Goal: Task Accomplishment & Management: Understand process/instructions

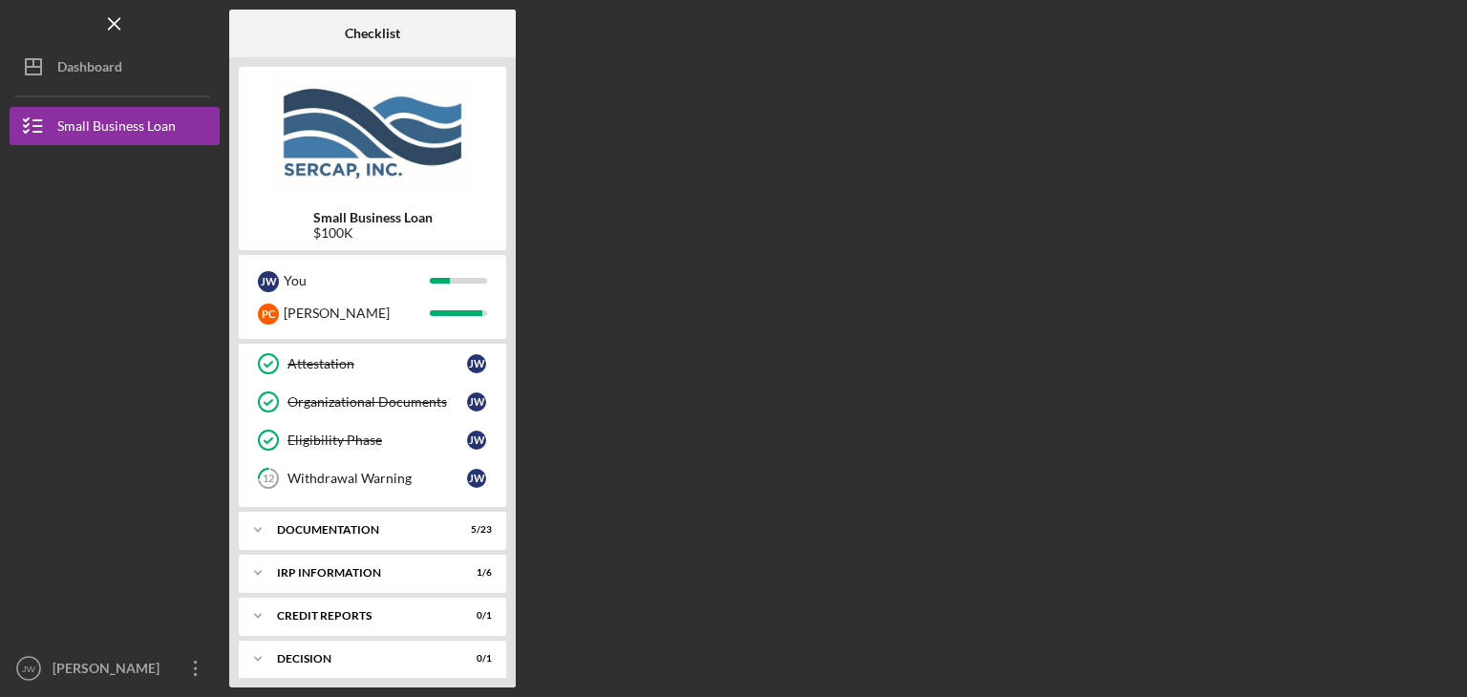
scroll to position [474, 0]
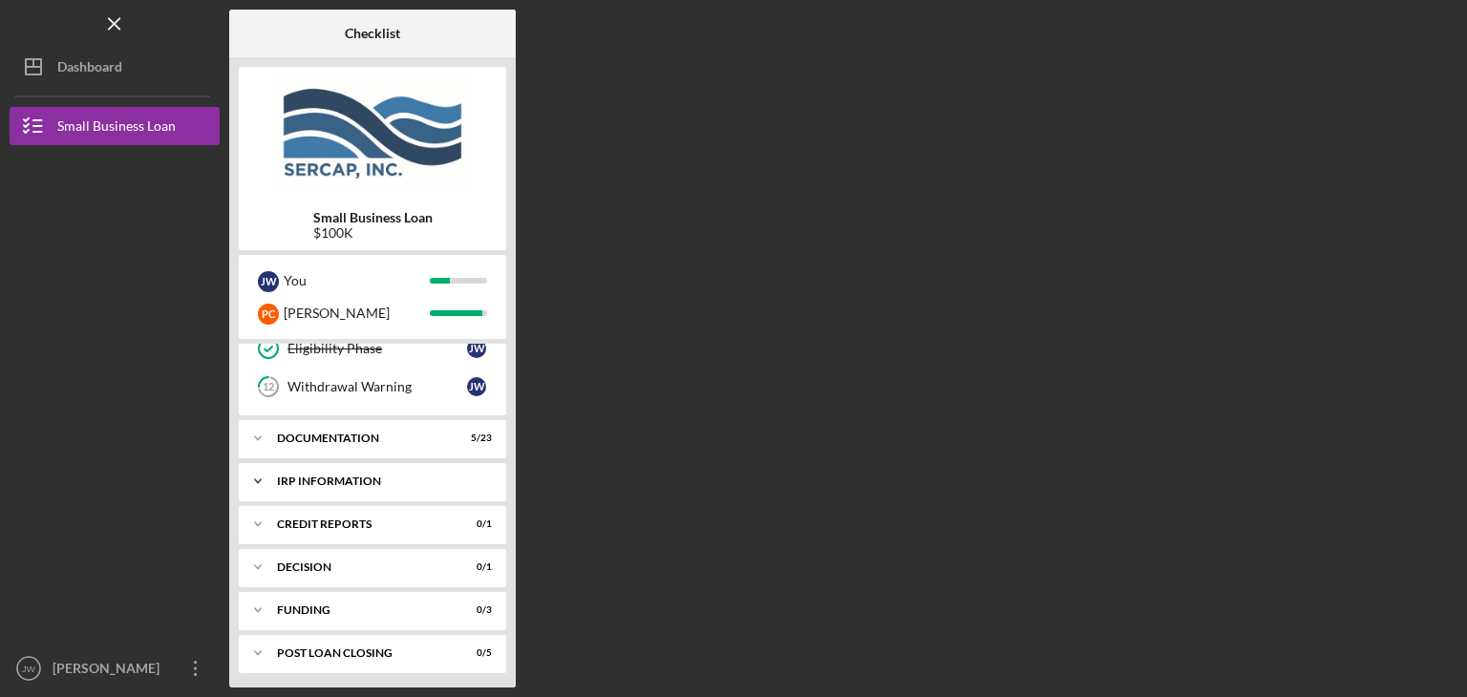
click at [335, 476] on div "IRP Information" at bounding box center [379, 481] width 205 height 11
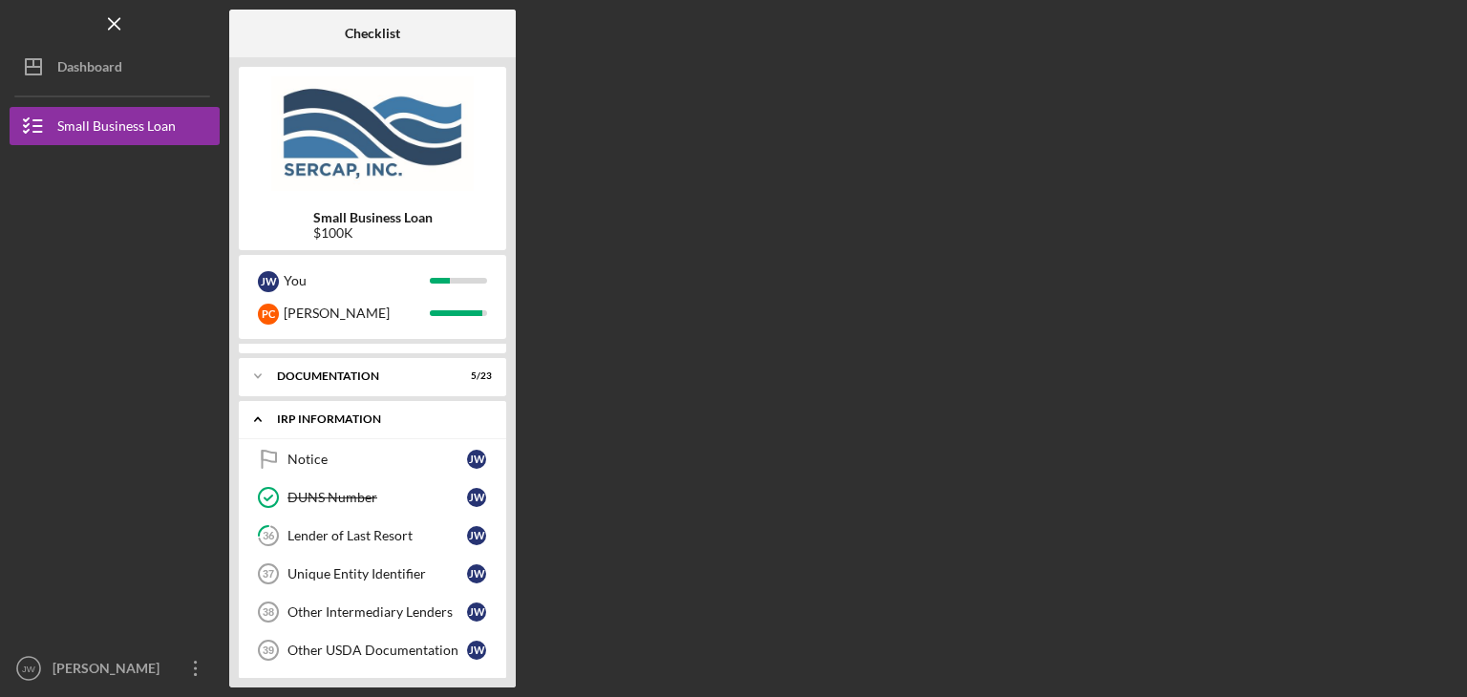
scroll to position [569, 0]
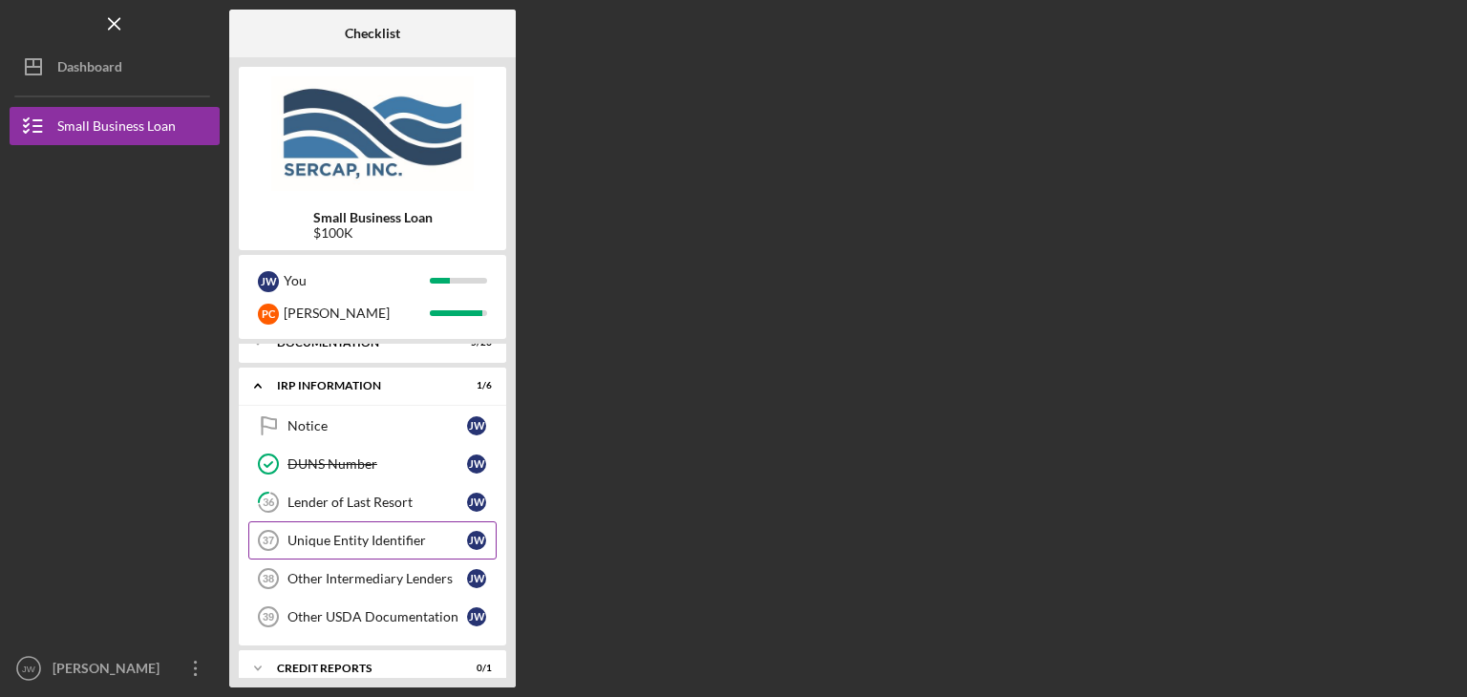
click at [360, 533] on div "Unique Entity Identifier" at bounding box center [377, 540] width 180 height 15
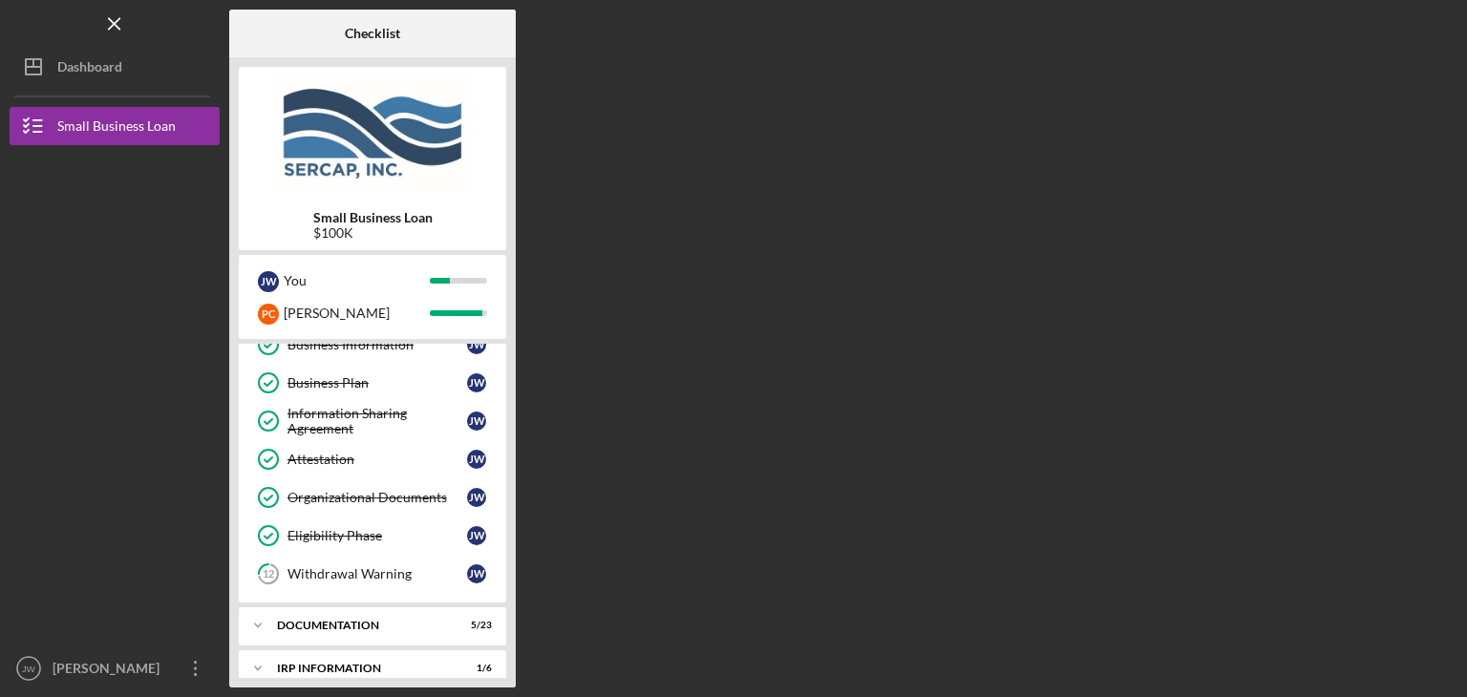
scroll to position [474, 0]
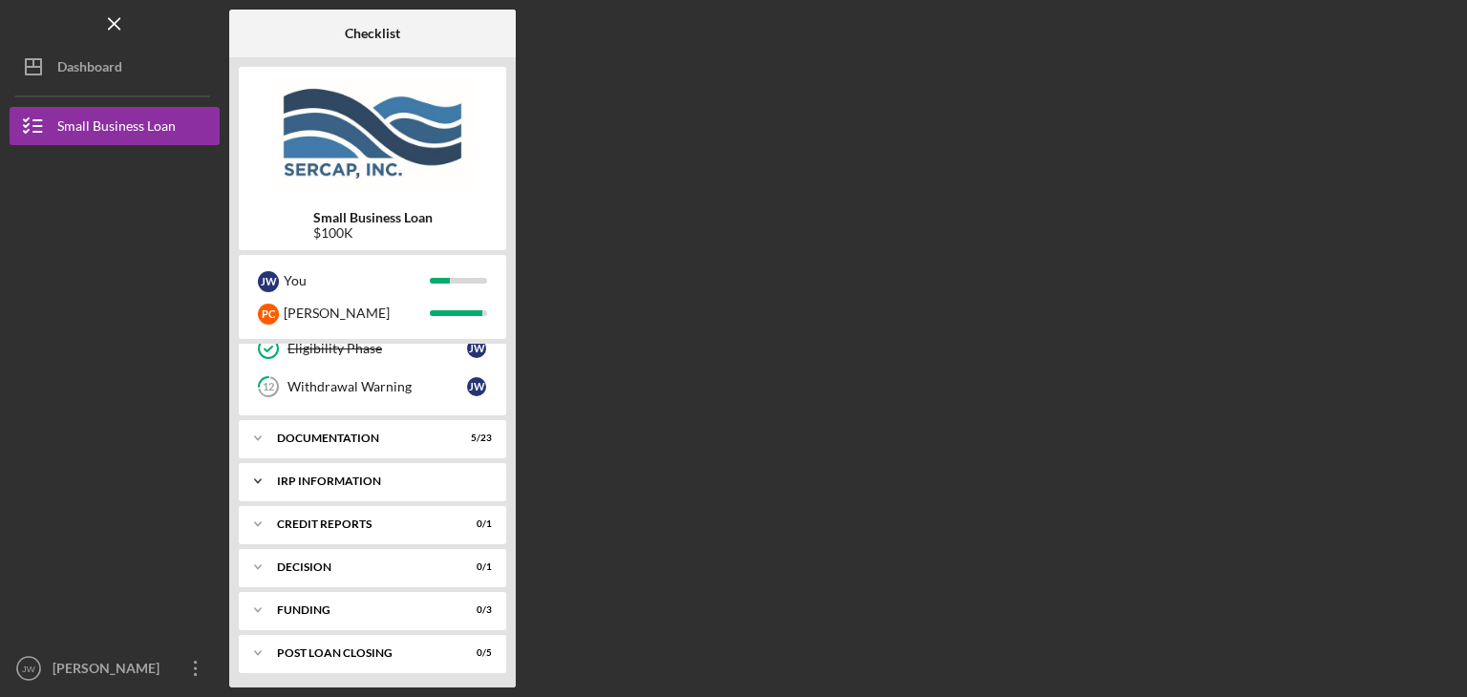
click at [371, 476] on div "IRP Information" at bounding box center [379, 481] width 205 height 11
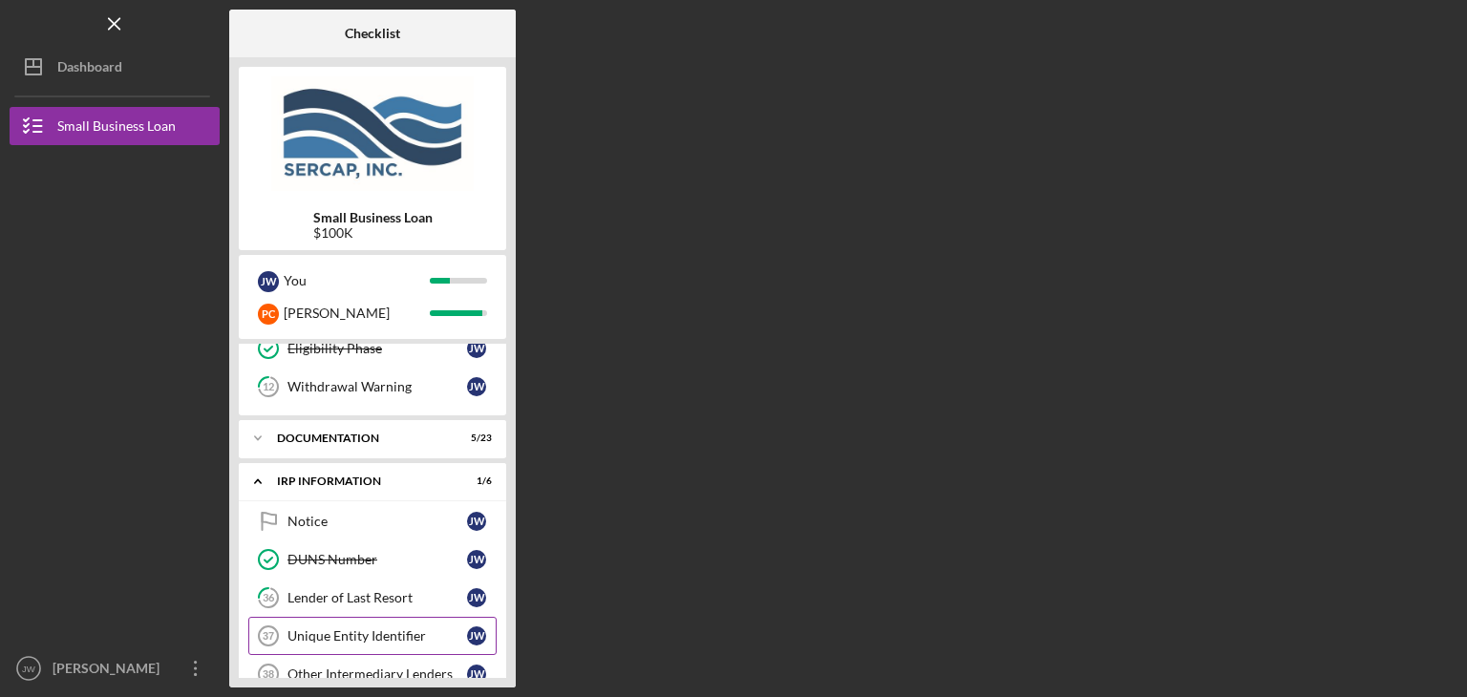
click at [363, 628] on div "Unique Entity Identifier" at bounding box center [377, 635] width 180 height 15
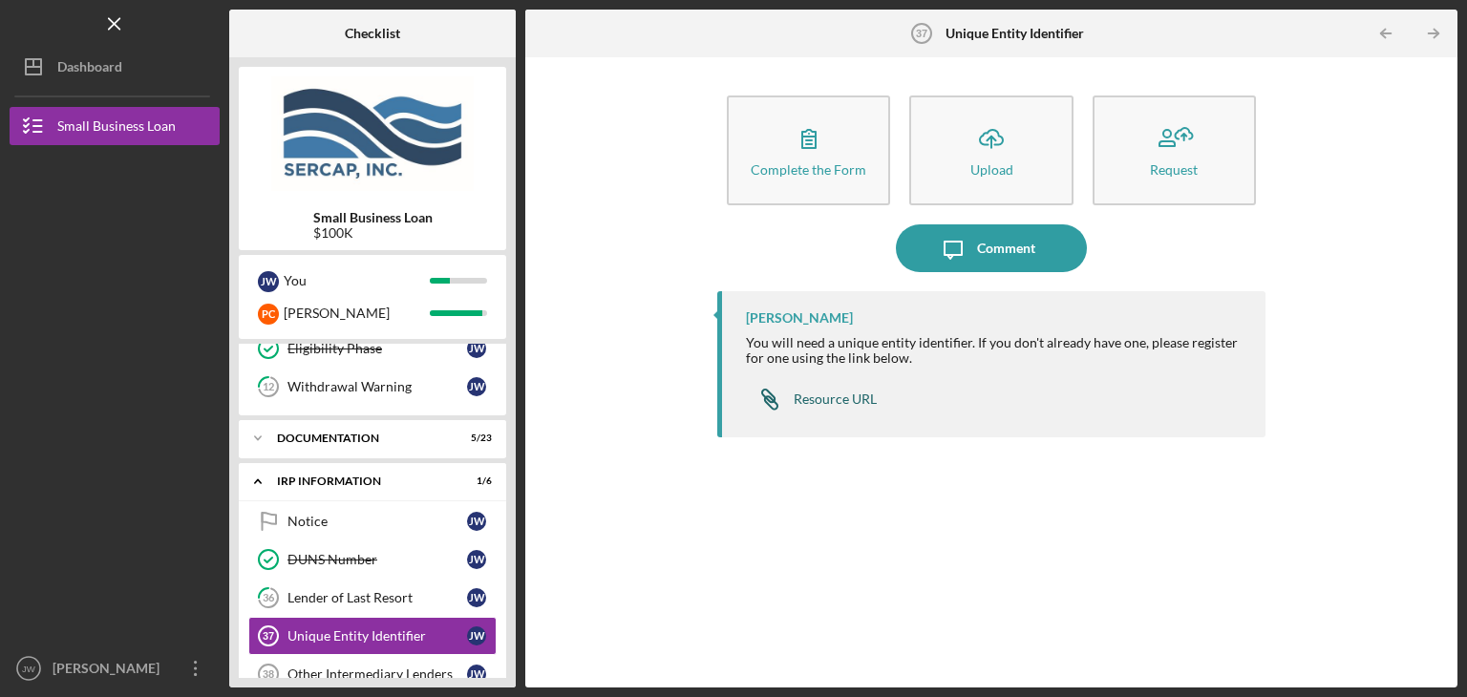
click at [835, 397] on div "Resource URL" at bounding box center [835, 399] width 83 height 15
